Goal: Task Accomplishment & Management: Manage account settings

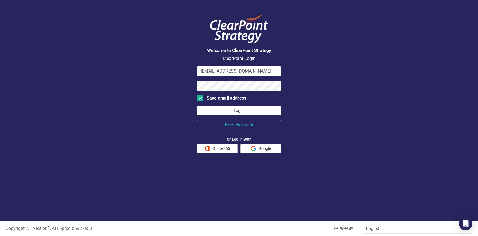
click at [249, 111] on button "Log In" at bounding box center [239, 111] width 84 height 10
click at [187, 86] on div "Welcome to ClearPoint Strategy ClearPoint Login [EMAIL_ADDRESS][DOMAIN_NAME] Sa…" at bounding box center [239, 110] width 478 height 221
click at [230, 110] on button "Log In" at bounding box center [239, 111] width 84 height 10
click at [216, 149] on button "Office 365" at bounding box center [217, 149] width 41 height 10
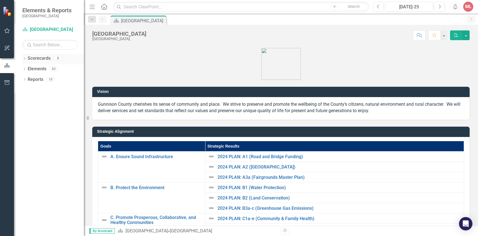
click at [36, 59] on link "Scorecards" at bounding box center [39, 58] width 23 height 6
click at [26, 58] on icon "Dropdown" at bounding box center [24, 59] width 4 height 3
click at [28, 68] on icon at bounding box center [27, 68] width 1 height 3
click at [33, 78] on icon "Dropdown" at bounding box center [33, 79] width 4 height 3
